Goal: Navigation & Orientation: Find specific page/section

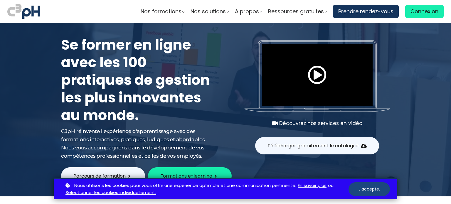
click at [368, 189] on button "J'accepte." at bounding box center [368, 189] width 41 height 14
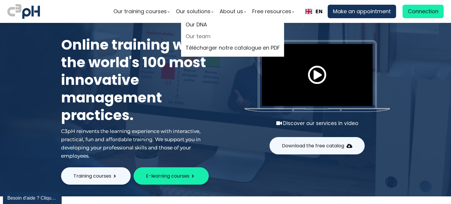
click at [205, 37] on link "Our team" at bounding box center [232, 36] width 94 height 9
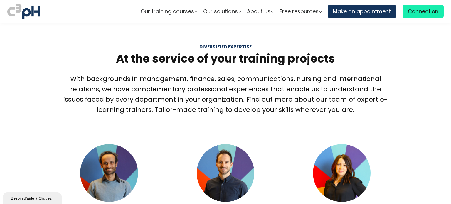
click at [25, 13] on img at bounding box center [23, 11] width 33 height 17
